Goal: Transaction & Acquisition: Purchase product/service

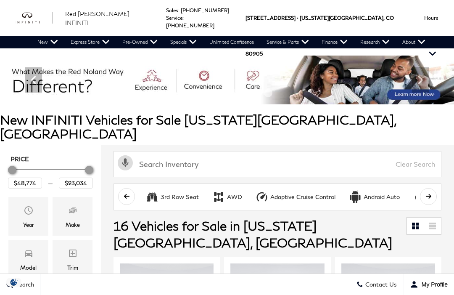
scroll to position [30, 0]
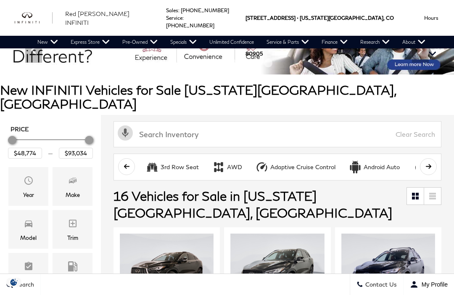
click at [24, 218] on icon "Model" at bounding box center [29, 223] width 10 height 10
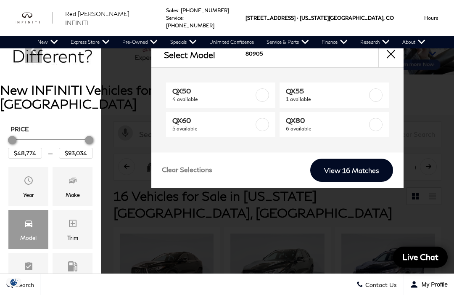
scroll to position [0, 0]
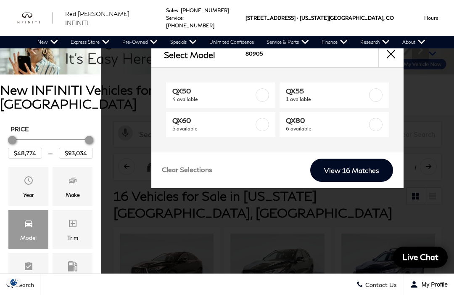
click at [268, 91] on label at bounding box center [262, 94] width 13 height 13
type input "$50,624"
type input "$51,024"
checkbox input "true"
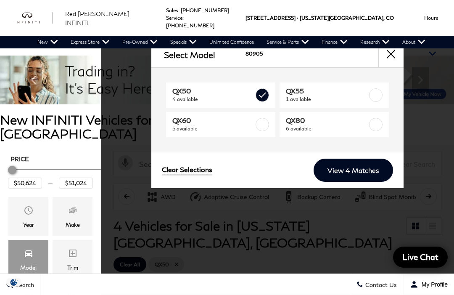
click at [371, 170] on link "View 4 Matches" at bounding box center [354, 170] width 80 height 23
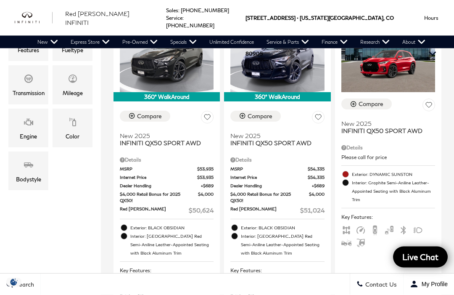
scroll to position [260, 0]
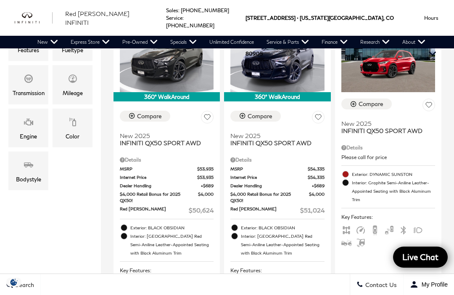
click at [406, 127] on span "INFINITI QX50 SPORT AWD" at bounding box center [386, 130] width 88 height 7
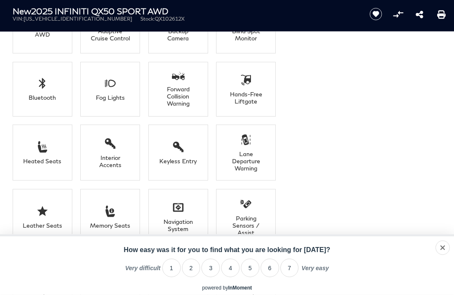
scroll to position [600, 0]
click at [442, 251] on div "dismiss" at bounding box center [432, 247] width 20 height 7
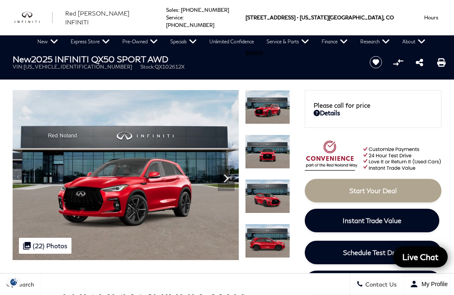
scroll to position [0, 0]
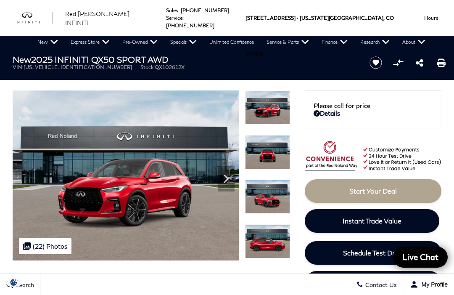
click at [222, 180] on icon "Next" at bounding box center [226, 178] width 17 height 17
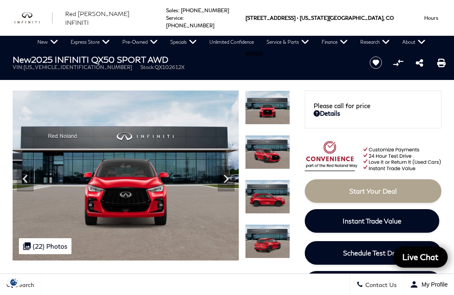
click at [236, 180] on img at bounding box center [126, 175] width 226 height 170
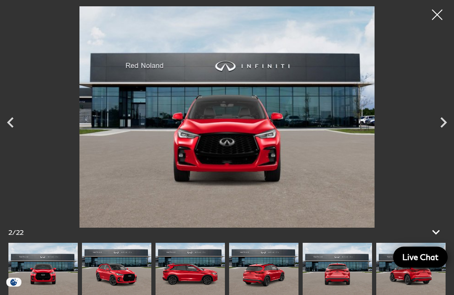
click at [448, 123] on icon "Next" at bounding box center [443, 122] width 21 height 21
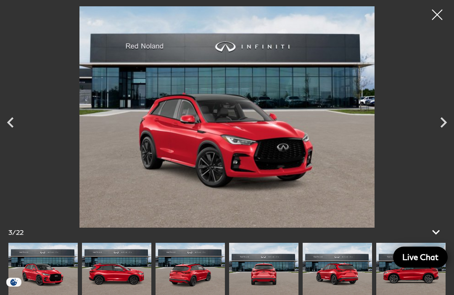
click at [442, 124] on icon "Next" at bounding box center [443, 122] width 21 height 21
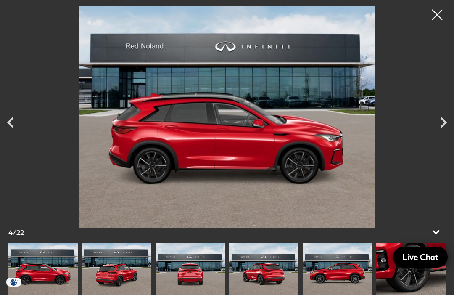
click at [440, 9] on div at bounding box center [437, 14] width 21 height 21
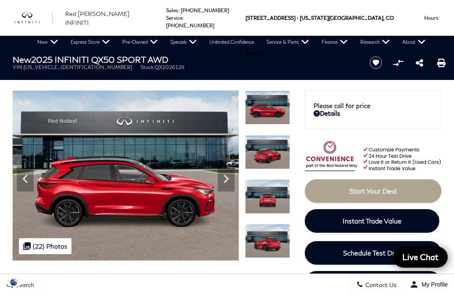
click at [0, 0] on link "View Used INFINITI Inventory" at bounding box center [0, 0] width 0 height 0
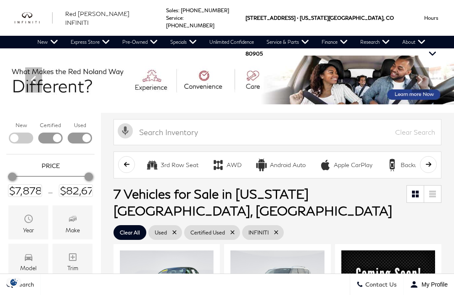
scroll to position [29, 0]
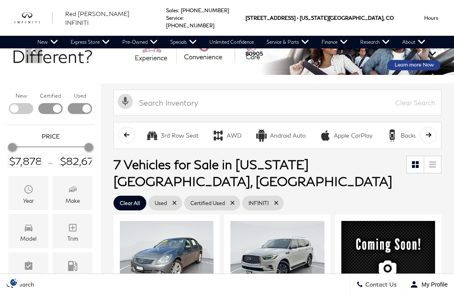
click at [26, 236] on div "Model" at bounding box center [28, 239] width 16 height 6
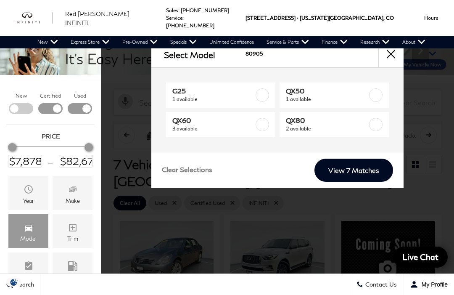
click at [378, 89] on label at bounding box center [375, 94] width 13 height 13
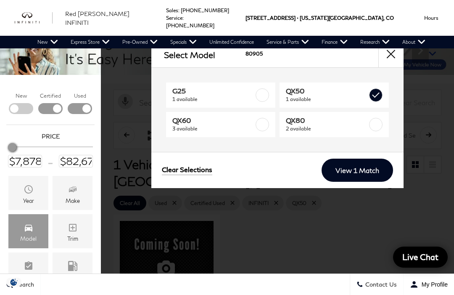
type input "$43,578"
checkbox input "true"
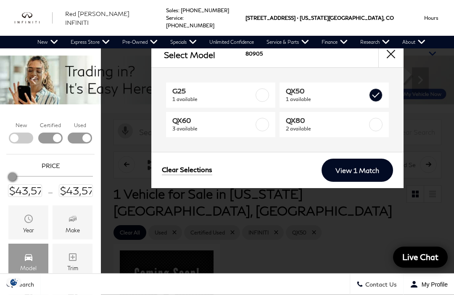
click at [372, 168] on link "View 1 Match" at bounding box center [358, 170] width 72 height 23
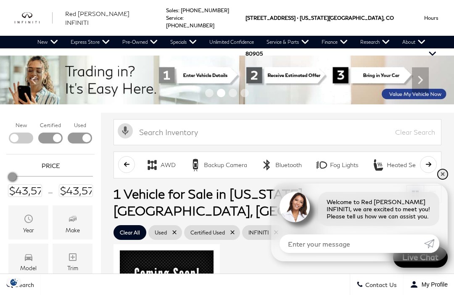
click at [447, 179] on link "✕" at bounding box center [443, 174] width 10 height 10
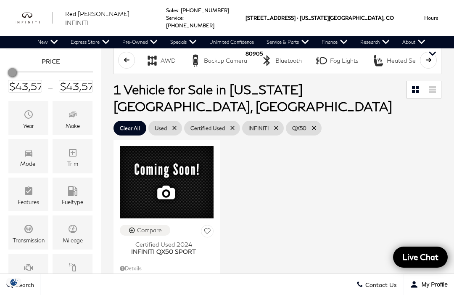
scroll to position [104, 0]
click at [141, 248] on span "Certified Used 2024" at bounding box center [164, 244] width 88 height 7
